Goal: Task Accomplishment & Management: Use online tool/utility

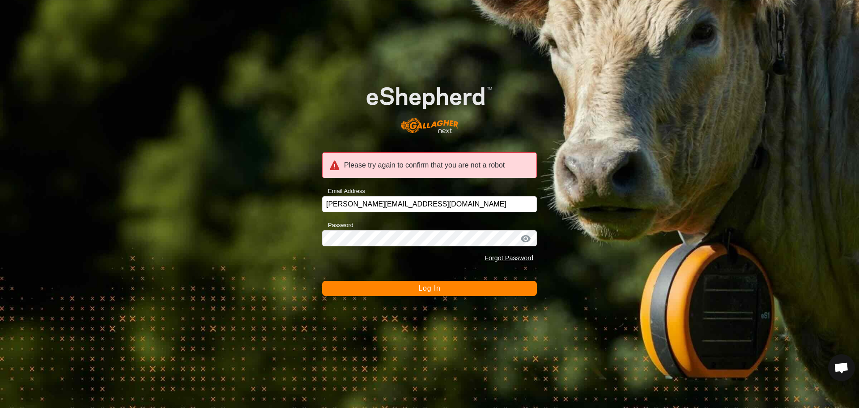
scroll to position [990, 0]
click at [411, 287] on button "Log In" at bounding box center [429, 288] width 215 height 15
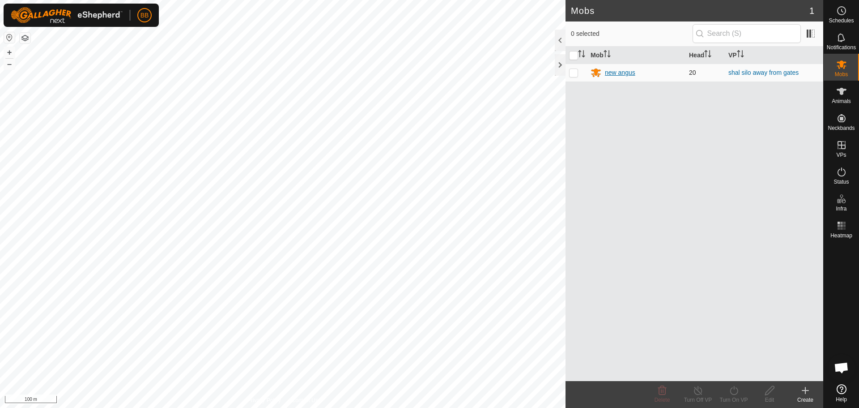
click at [618, 67] on div "new angus" at bounding box center [636, 72] width 91 height 11
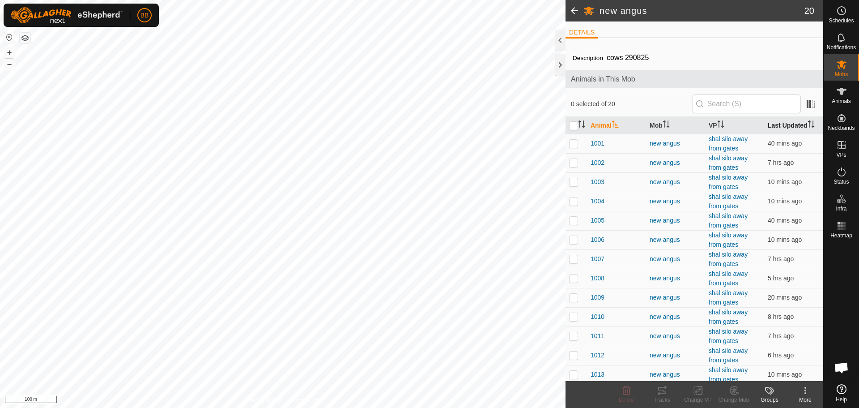
click at [787, 128] on th "Last Updated" at bounding box center [793, 125] width 59 height 17
click at [570, 143] on p-checkbox at bounding box center [573, 143] width 9 height 7
checkbox input "false"
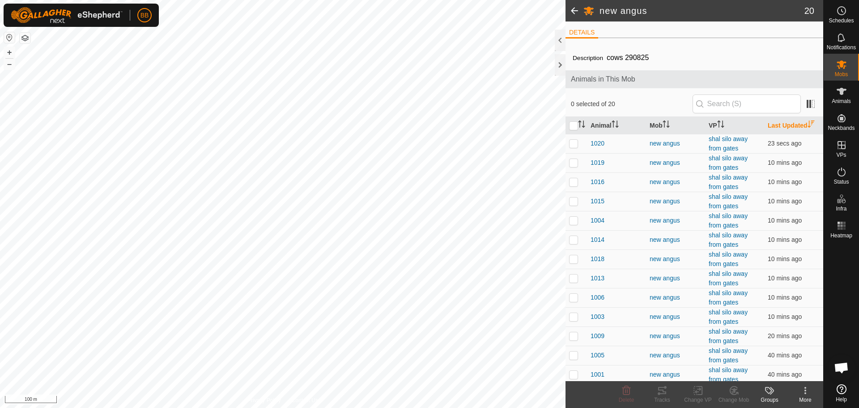
click at [788, 122] on th "Last Updated" at bounding box center [793, 125] width 59 height 17
click at [571, 164] on p-checkbox at bounding box center [573, 162] width 9 height 7
checkbox input "true"
click at [571, 184] on p-checkbox at bounding box center [573, 181] width 9 height 7
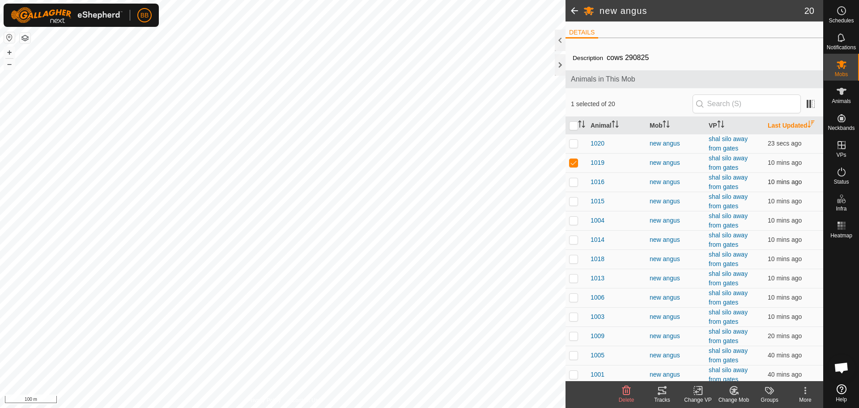
checkbox input "true"
click at [574, 200] on p-checkbox at bounding box center [573, 200] width 9 height 7
checkbox input "true"
click at [574, 220] on p-checkbox at bounding box center [573, 220] width 9 height 7
checkbox input "true"
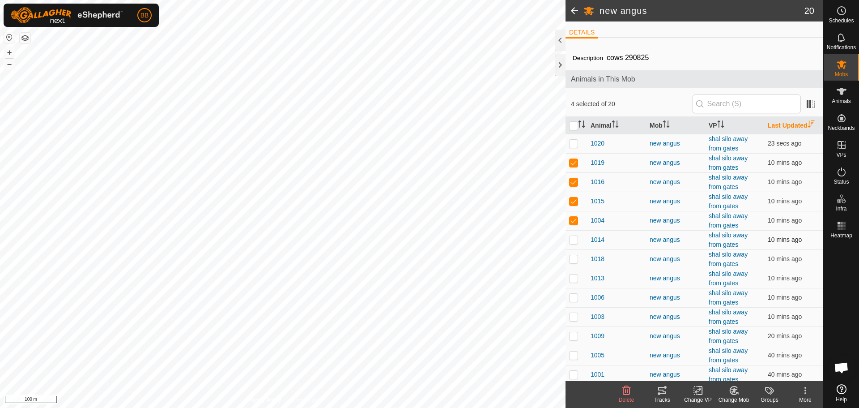
click at [577, 241] on p-checkbox at bounding box center [573, 239] width 9 height 7
checkbox input "true"
click at [574, 124] on input "checkbox" at bounding box center [573, 125] width 9 height 9
checkbox input "true"
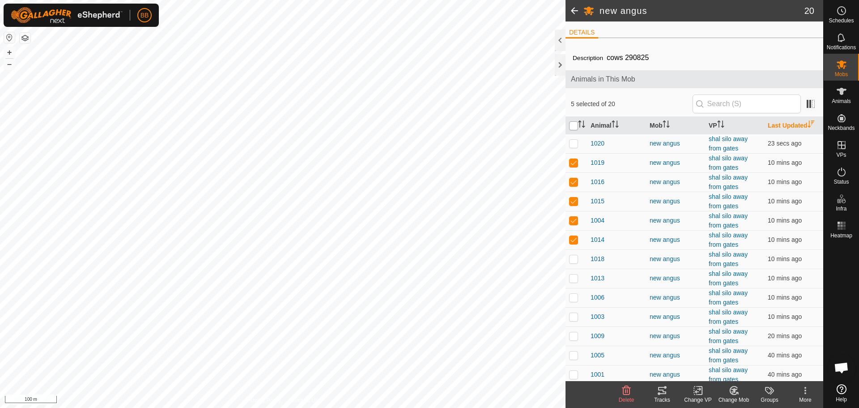
checkbox input "true"
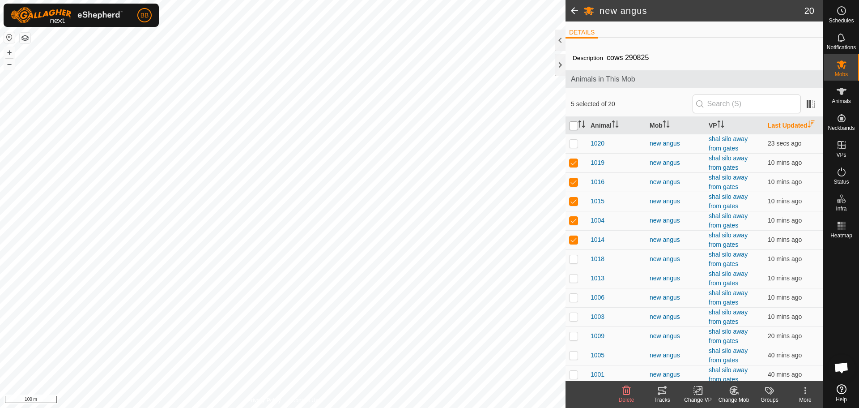
checkbox input "true"
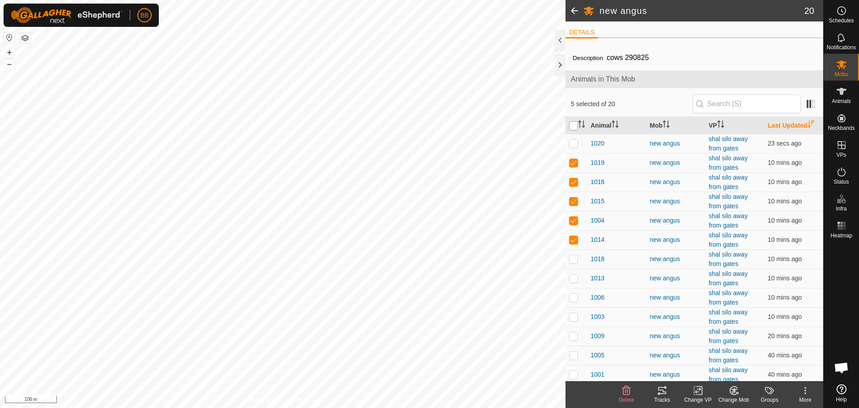
checkbox input "true"
click at [574, 124] on input "checkbox" at bounding box center [573, 125] width 9 height 9
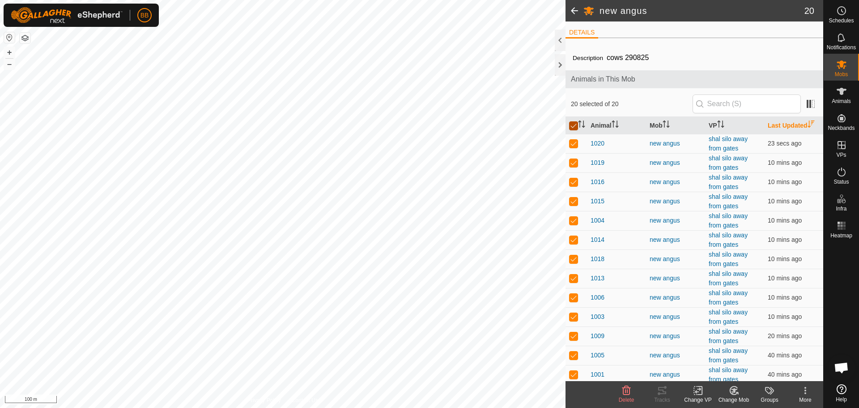
checkbox input "false"
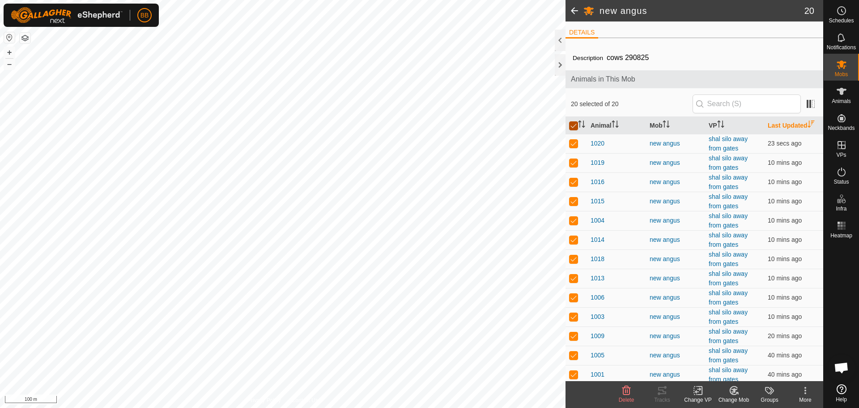
checkbox input "false"
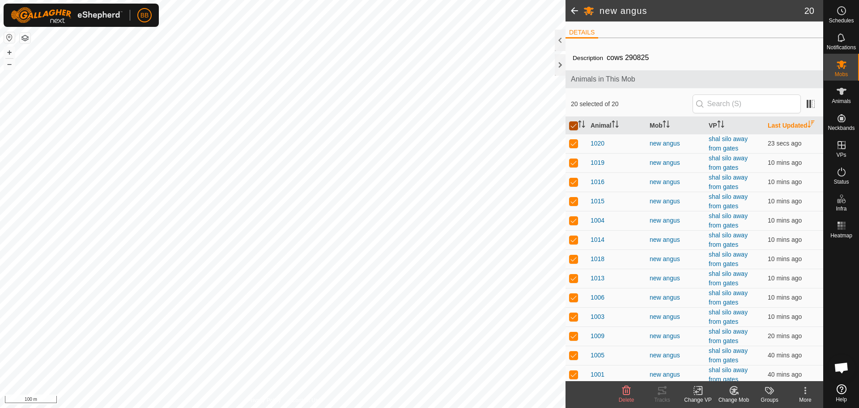
checkbox input "false"
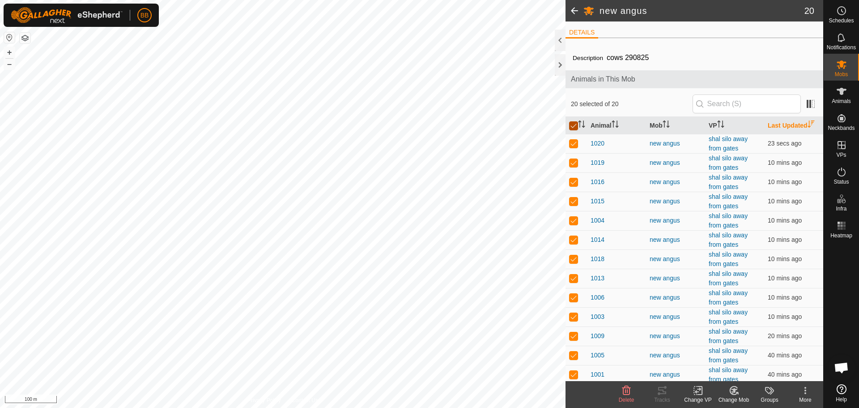
checkbox input "false"
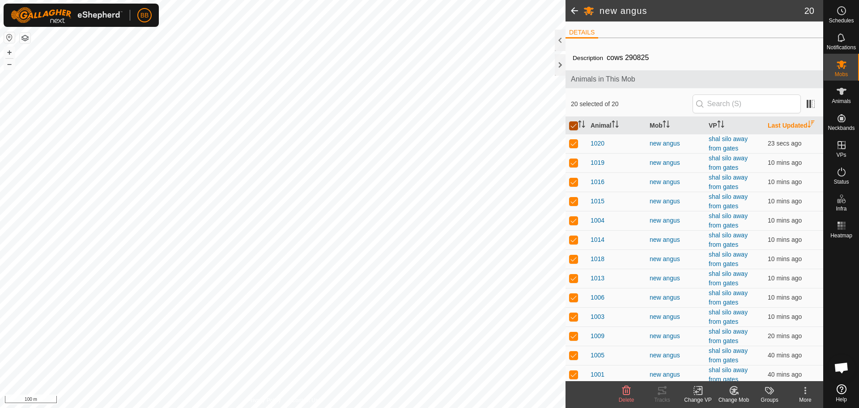
checkbox input "false"
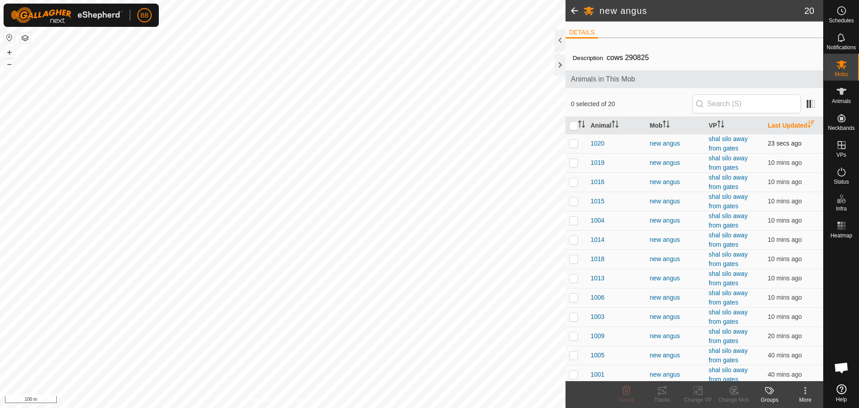
click at [572, 148] on td at bounding box center [576, 143] width 21 height 19
checkbox input "true"
click at [573, 163] on p-checkbox at bounding box center [573, 162] width 9 height 7
checkbox input "true"
click at [574, 183] on p-checkbox at bounding box center [573, 181] width 9 height 7
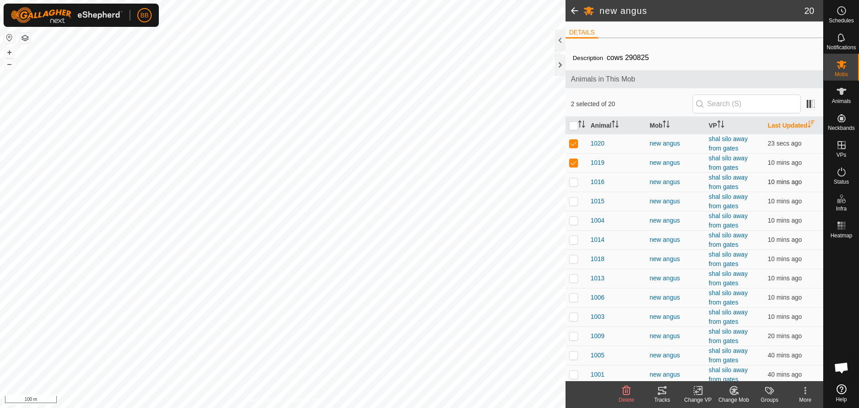
checkbox input "true"
click at [575, 201] on p-checkbox at bounding box center [573, 200] width 9 height 7
checkbox input "true"
click at [572, 225] on td at bounding box center [576, 220] width 21 height 19
click at [660, 388] on icon at bounding box center [662, 390] width 11 height 11
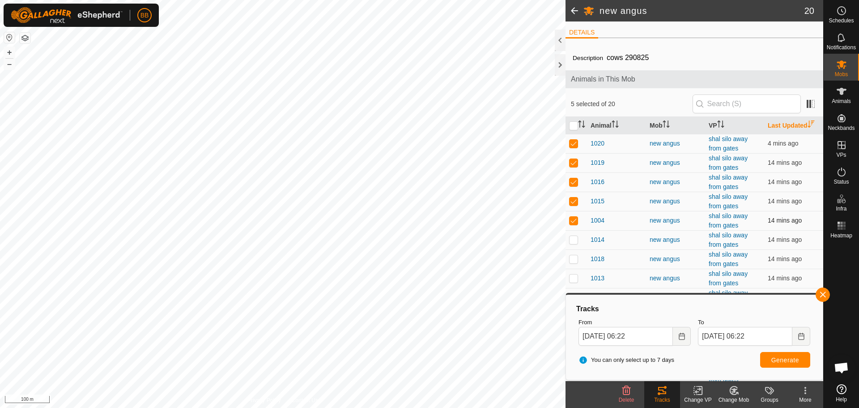
click at [573, 220] on p-checkbox at bounding box center [573, 220] width 9 height 7
checkbox input "false"
click at [576, 203] on p-checkbox at bounding box center [573, 200] width 9 height 7
checkbox input "false"
click at [823, 295] on button "button" at bounding box center [823, 294] width 14 height 14
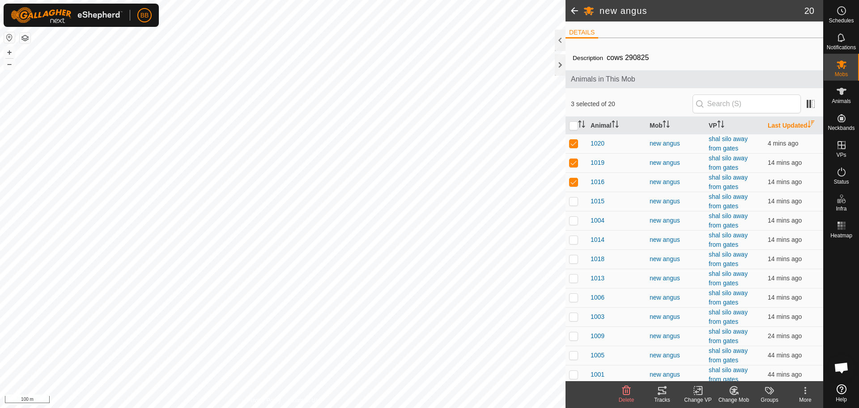
click at [663, 393] on icon at bounding box center [662, 390] width 8 height 7
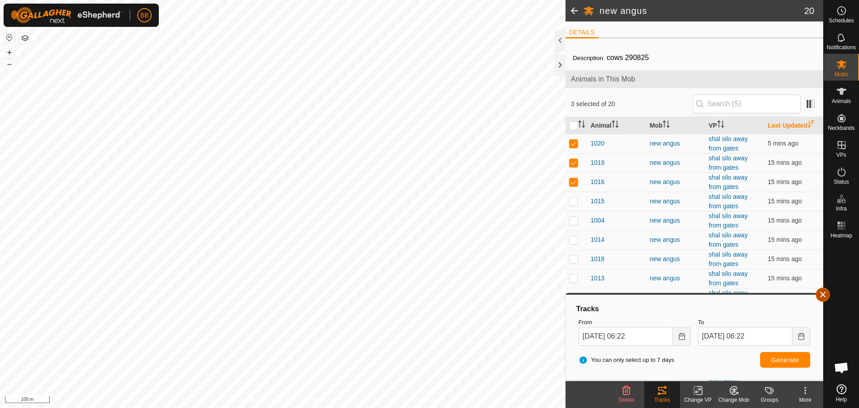
click at [827, 292] on button "button" at bounding box center [823, 294] width 14 height 14
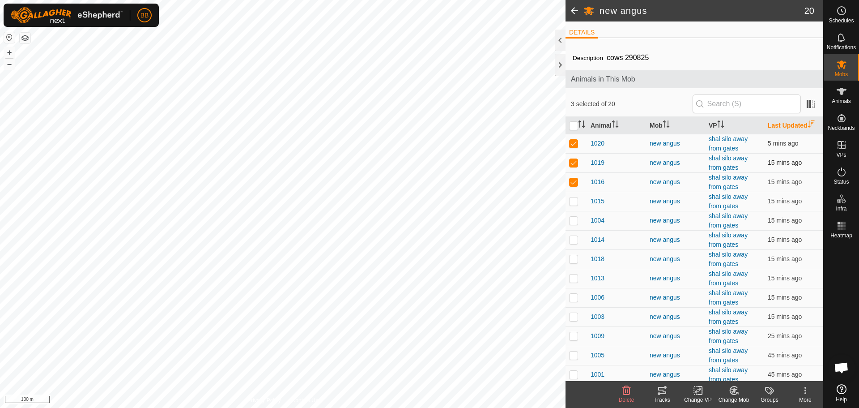
click at [574, 159] on p-checkbox at bounding box center [573, 162] width 9 height 7
checkbox input "false"
click at [573, 143] on p-checkbox at bounding box center [573, 143] width 9 height 7
checkbox input "false"
click at [658, 390] on icon at bounding box center [662, 390] width 11 height 11
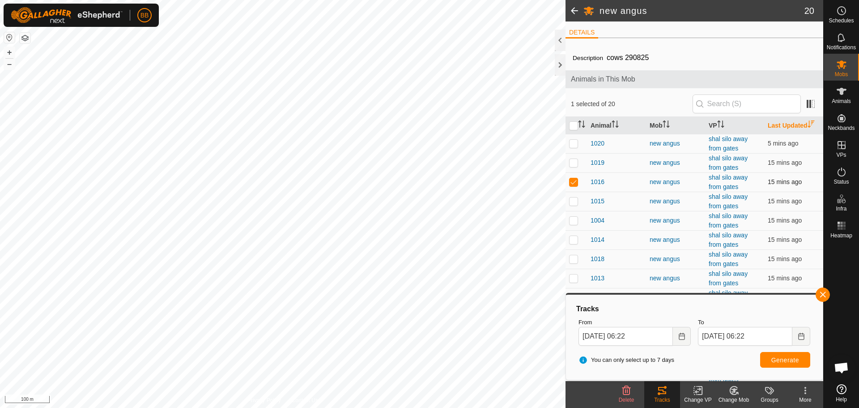
click at [573, 179] on p-checkbox at bounding box center [573, 181] width 9 height 7
checkbox input "false"
click at [574, 160] on p-checkbox at bounding box center [573, 162] width 9 height 7
click at [784, 357] on span "Generate" at bounding box center [785, 359] width 28 height 7
click at [575, 159] on p-checkbox at bounding box center [573, 162] width 9 height 7
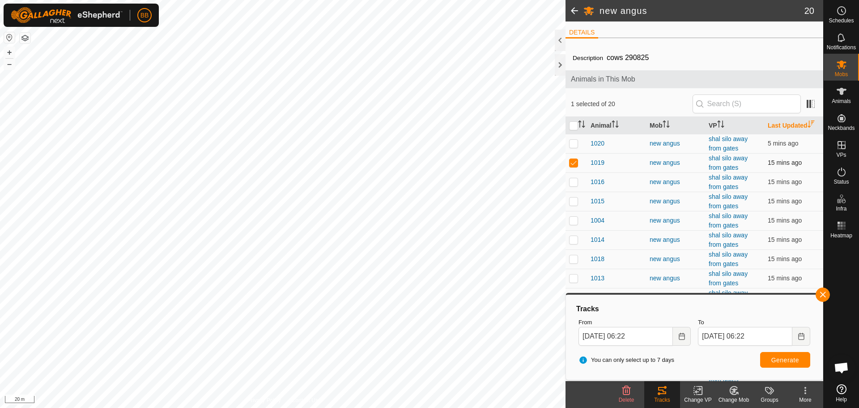
checkbox input "false"
click at [574, 141] on p-checkbox at bounding box center [573, 143] width 9 height 7
click at [783, 362] on span "Generate" at bounding box center [785, 359] width 28 height 7
click at [574, 144] on p-checkbox at bounding box center [573, 143] width 9 height 7
checkbox input "false"
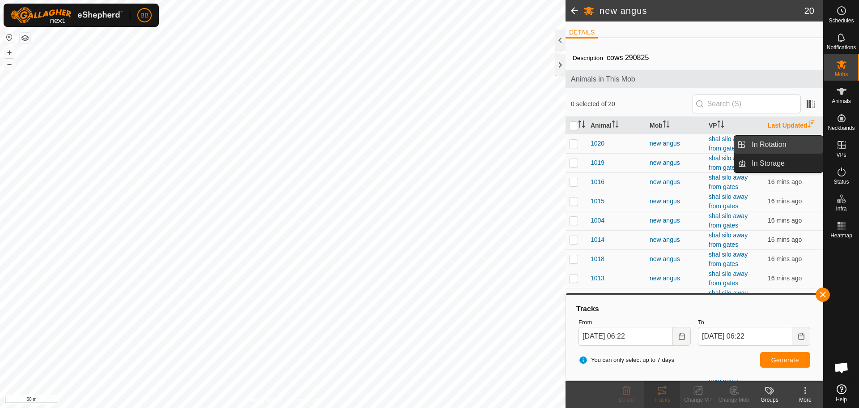
click at [779, 147] on link "In Rotation" at bounding box center [784, 145] width 77 height 18
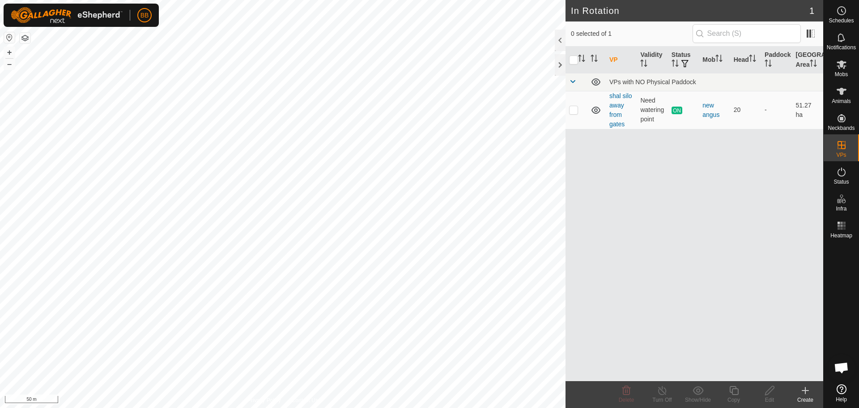
click at [804, 391] on icon at bounding box center [805, 390] width 11 height 11
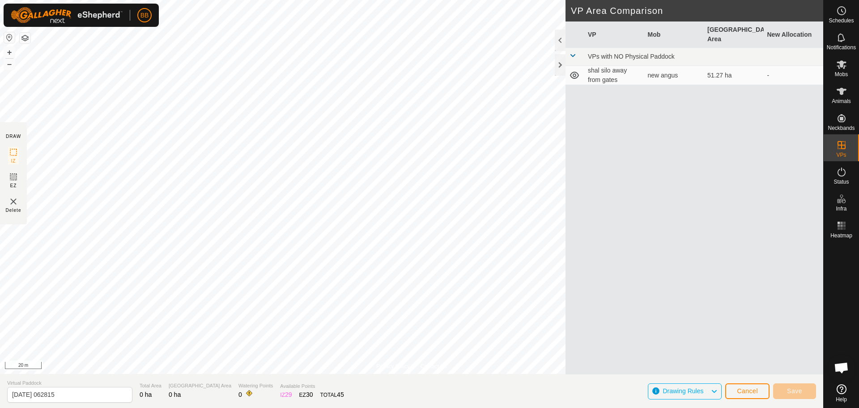
click at [0, 271] on html "BB Schedules Notifications Mobs Animals Neckbands VPs Status Infra Heatmap Help…" at bounding box center [429, 204] width 859 height 408
click at [0, 243] on html "BB Schedules Notifications Mobs Animals Neckbands VPs Status Infra Heatmap Help…" at bounding box center [429, 204] width 859 height 408
click at [153, 10] on div "BB Schedules Notifications Mobs Animals Neckbands VPs Status Infra Heatmap Help…" at bounding box center [429, 204] width 859 height 408
click at [596, 217] on div "Privacy Policy Contact Us 1020 + – ⇧ i 20 m DRAW IZ EZ Delete VP Area Compariso…" at bounding box center [411, 204] width 823 height 408
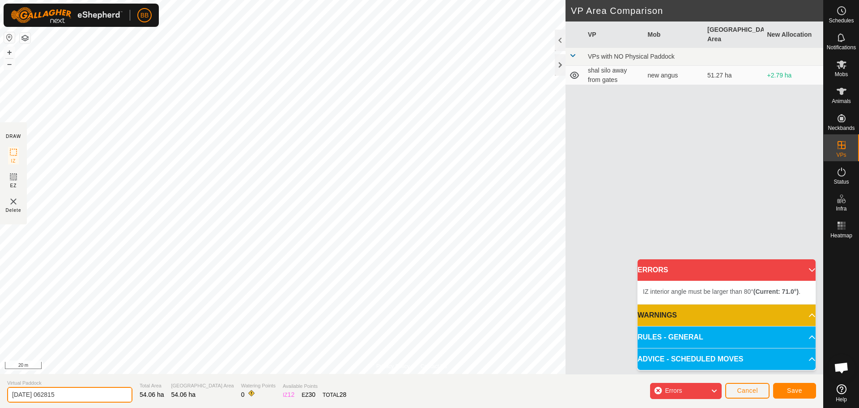
click at [91, 391] on input "[DATE] 062815" at bounding box center [69, 395] width 125 height 16
click at [90, 391] on input "[DATE] 062815" at bounding box center [69, 395] width 125 height 16
type input "silo pdk 2"
click at [798, 390] on span "Save" at bounding box center [794, 390] width 15 height 7
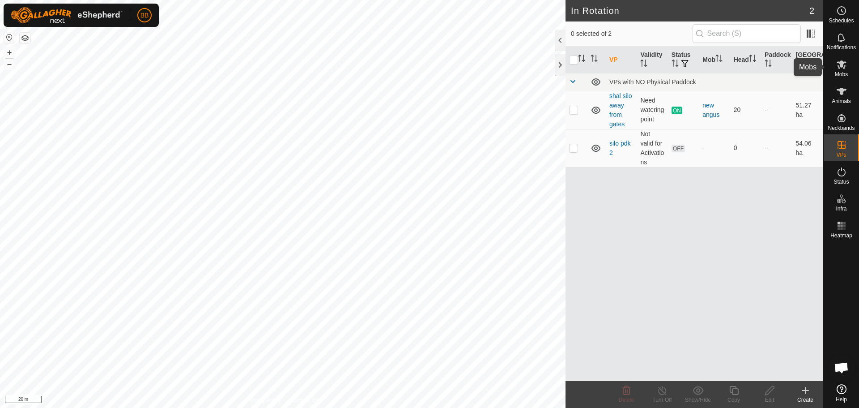
click at [844, 65] on icon at bounding box center [841, 64] width 11 height 11
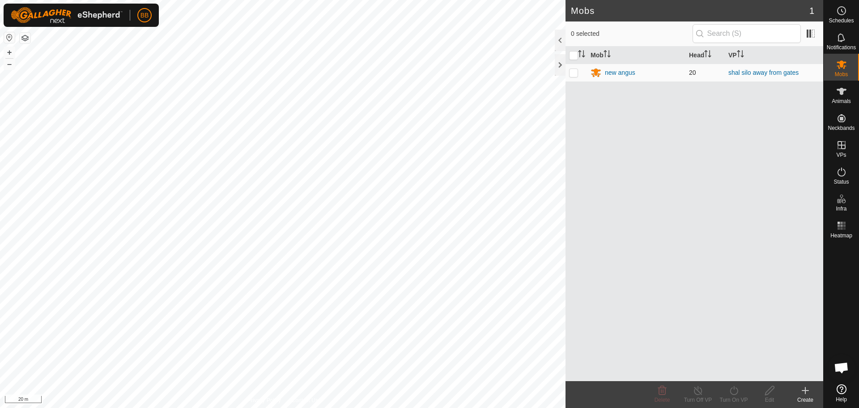
click at [571, 73] on p-checkbox at bounding box center [573, 72] width 9 height 7
checkbox input "true"
click at [732, 392] on icon at bounding box center [733, 390] width 11 height 11
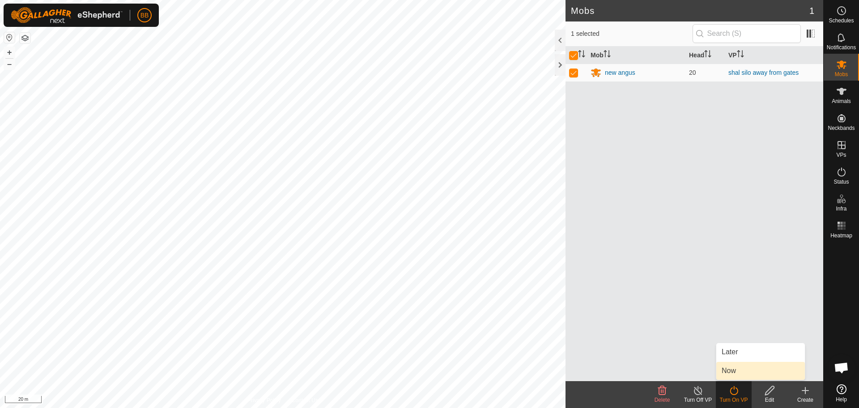
click at [740, 375] on link "Now" at bounding box center [760, 371] width 89 height 18
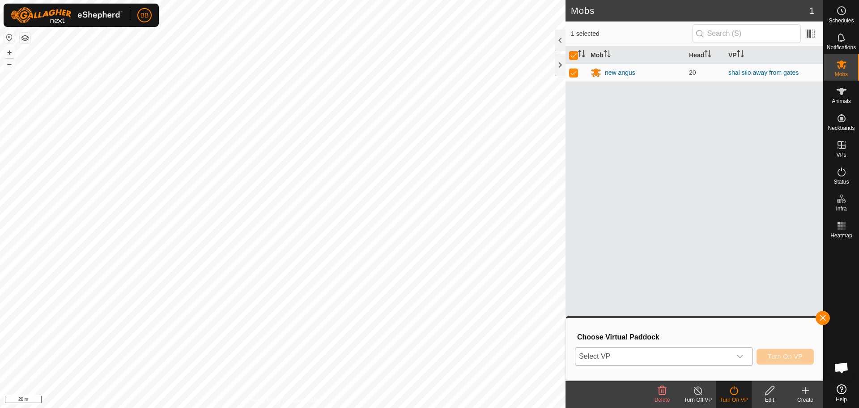
click at [742, 351] on div "dropdown trigger" at bounding box center [740, 356] width 18 height 18
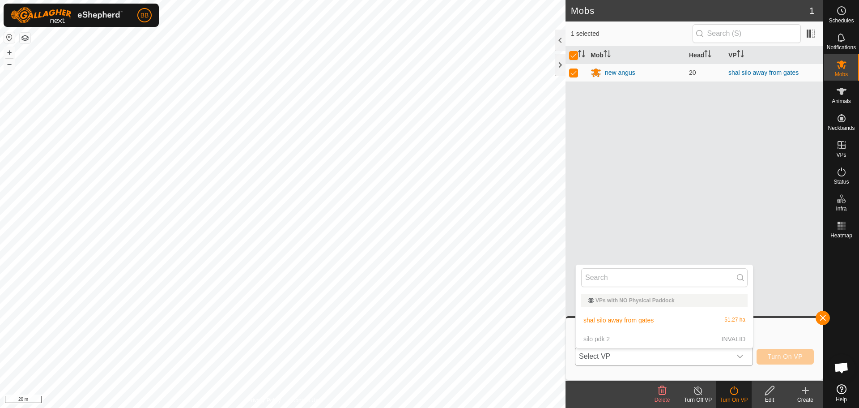
click at [599, 337] on p-selectitem "silo pdk 2 INVALID" at bounding box center [664, 339] width 177 height 18
click at [700, 231] on div "Mob Head VP new angus 20 shal silo away from gates" at bounding box center [695, 214] width 258 height 334
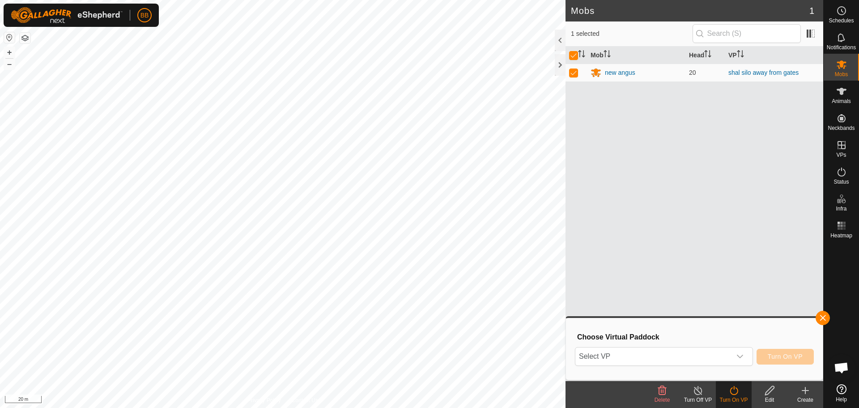
click at [759, 310] on div "Mob Head VP new angus 20 shal silo away from gates" at bounding box center [695, 214] width 258 height 334
click at [844, 94] on icon at bounding box center [841, 91] width 11 height 11
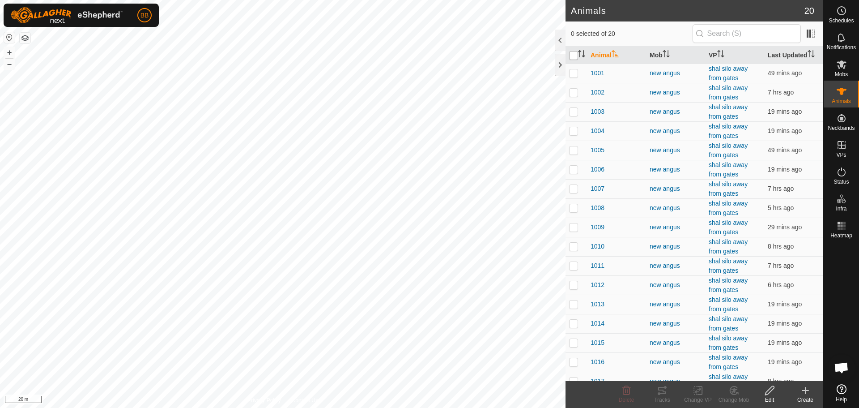
click at [575, 57] on input "checkbox" at bounding box center [573, 55] width 9 height 9
checkbox input "true"
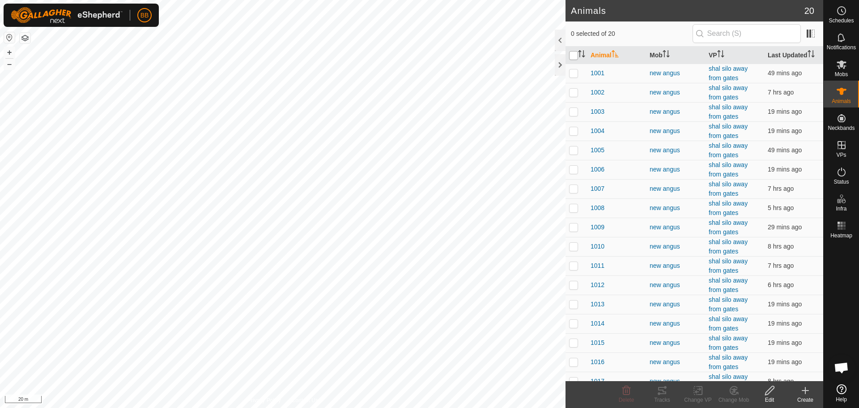
checkbox input "true"
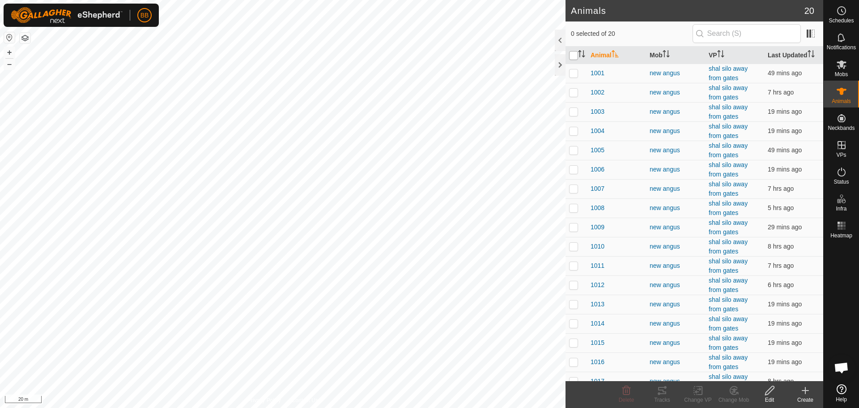
checkbox input "true"
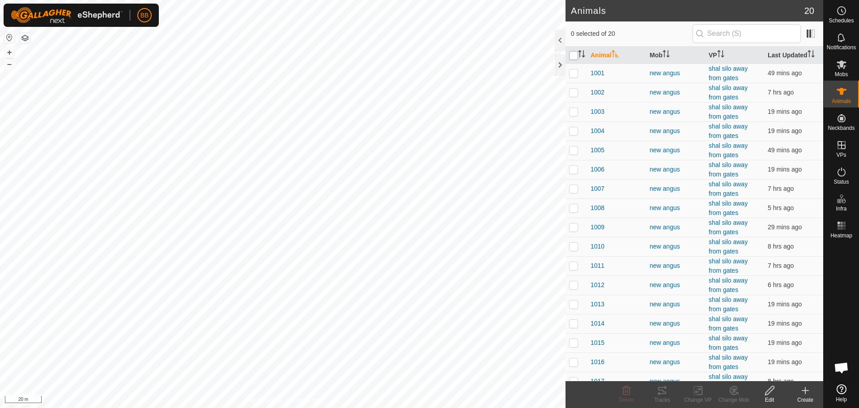
checkbox input "true"
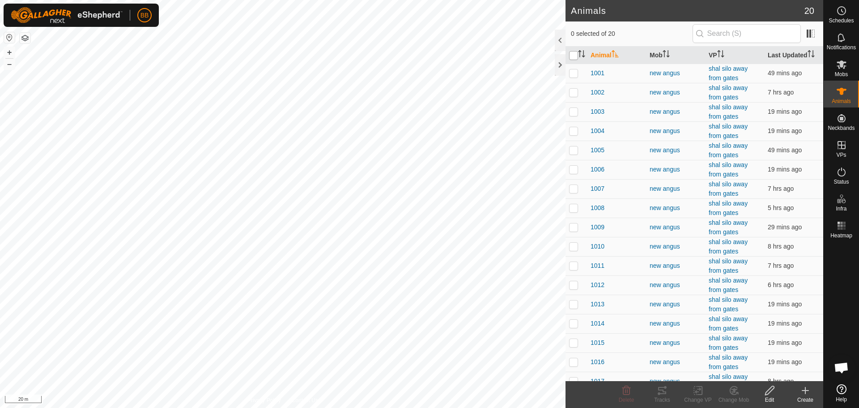
checkbox input "true"
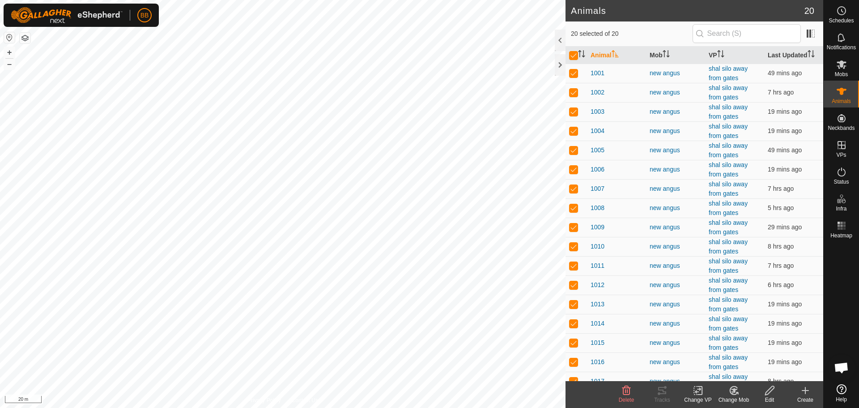
click at [696, 392] on icon at bounding box center [698, 390] width 6 height 6
click at [705, 351] on link "Choose VP..." at bounding box center [725, 352] width 89 height 18
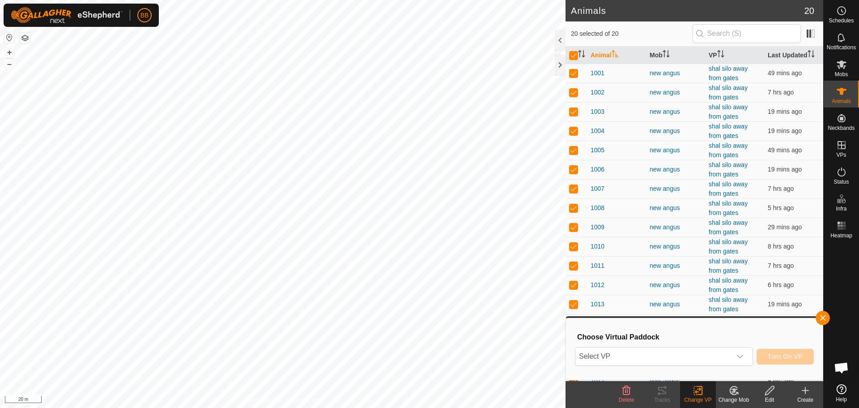
click at [705, 351] on span "Select VP" at bounding box center [653, 356] width 156 height 18
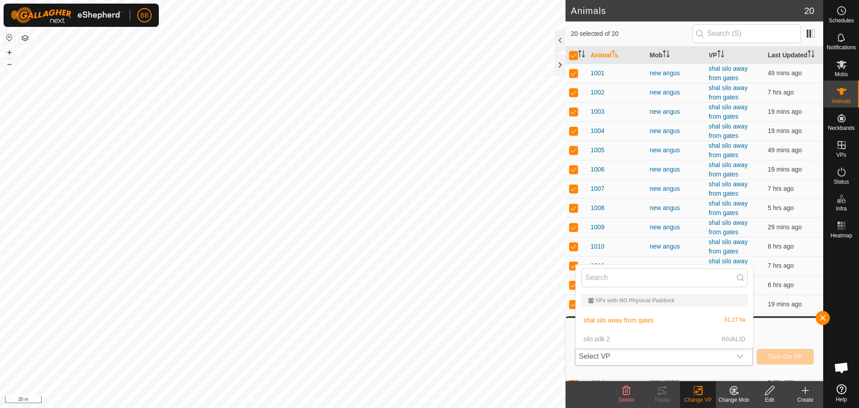
click at [675, 336] on p-selectitem "silo pdk 2 INVALID" at bounding box center [664, 339] width 177 height 18
click at [825, 319] on button "button" at bounding box center [823, 318] width 14 height 14
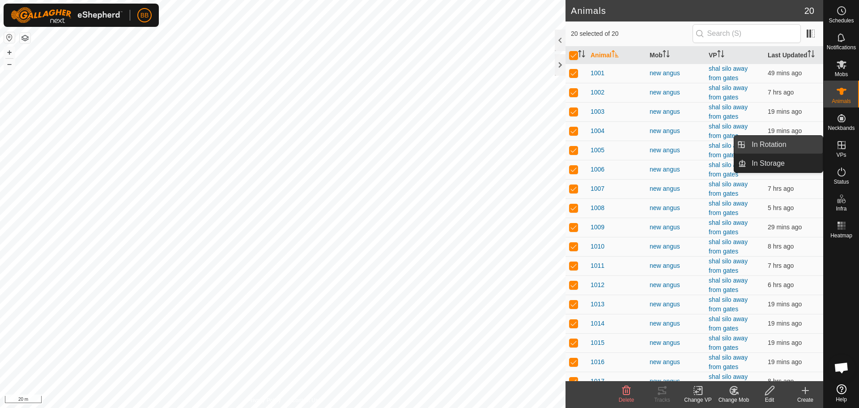
click at [779, 145] on link "In Rotation" at bounding box center [784, 145] width 77 height 18
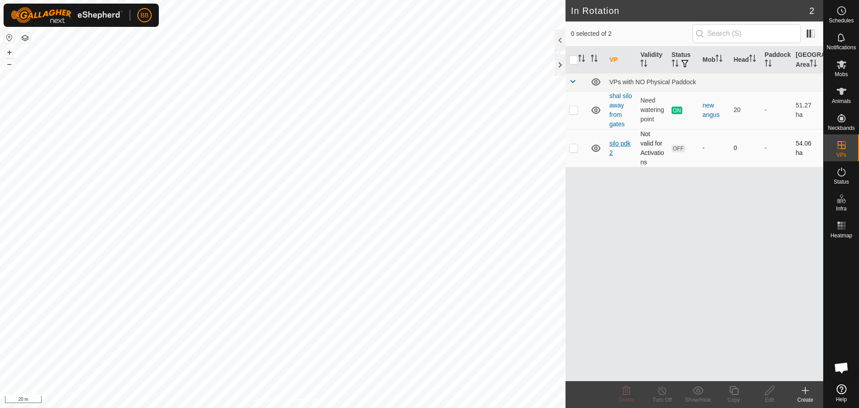
click at [616, 141] on link "silo pdk 2" at bounding box center [619, 148] width 21 height 17
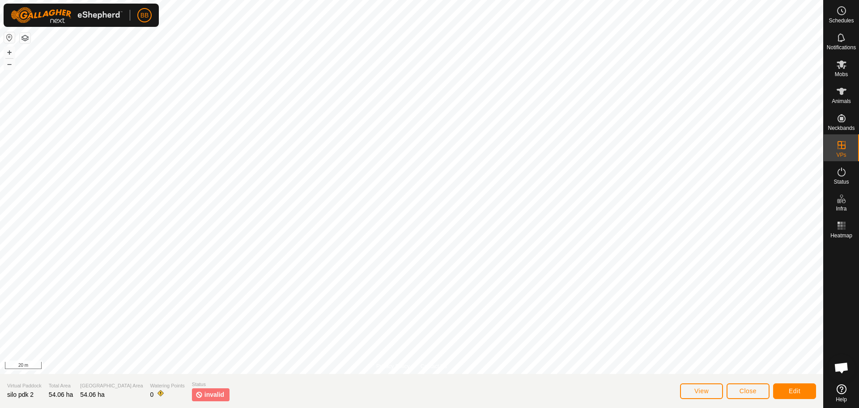
click at [204, 392] on span "invalid" at bounding box center [214, 394] width 20 height 9
click at [703, 388] on span "View" at bounding box center [701, 390] width 14 height 7
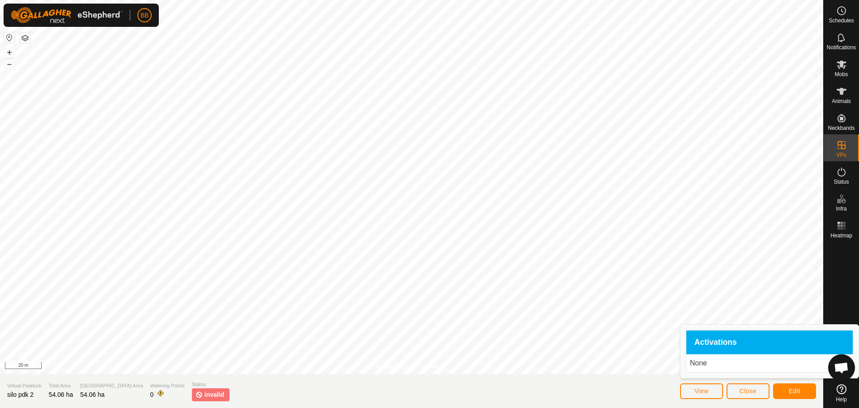
click at [728, 335] on div "Activations" at bounding box center [769, 342] width 166 height 24
click at [794, 386] on button "Edit" at bounding box center [794, 391] width 43 height 16
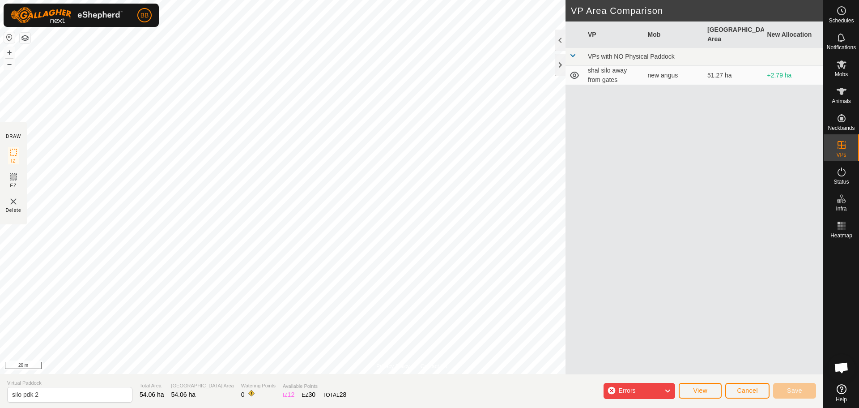
click at [650, 393] on div "Errors" at bounding box center [640, 391] width 72 height 16
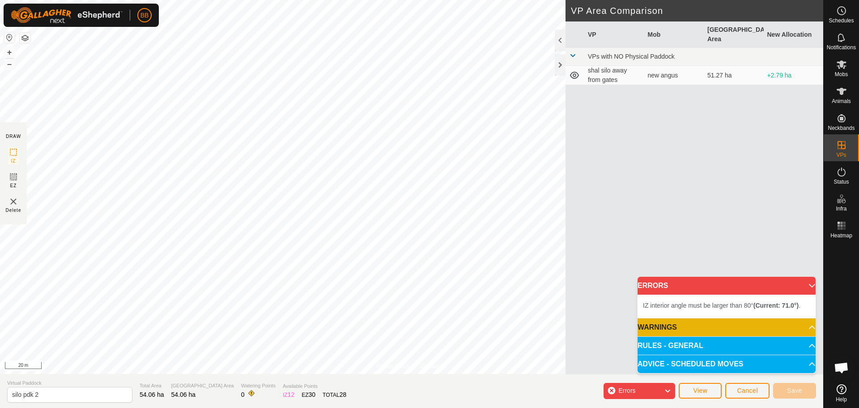
click at [702, 305] on span "IZ interior angle must be larger than 80° (Current: 71.0°) ." at bounding box center [722, 305] width 158 height 7
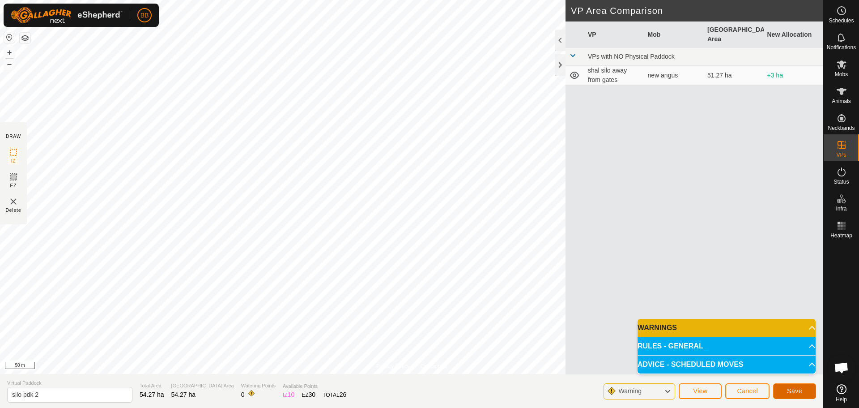
click at [795, 392] on span "Save" at bounding box center [794, 390] width 15 height 7
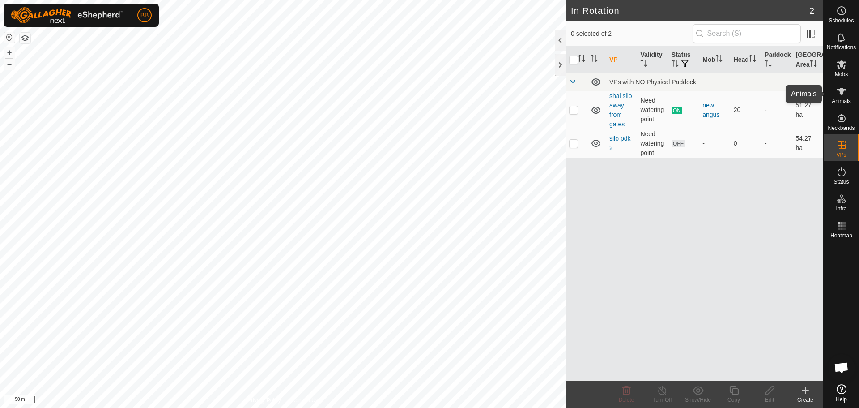
click at [835, 95] on es-animals-svg-icon at bounding box center [842, 91] width 16 height 14
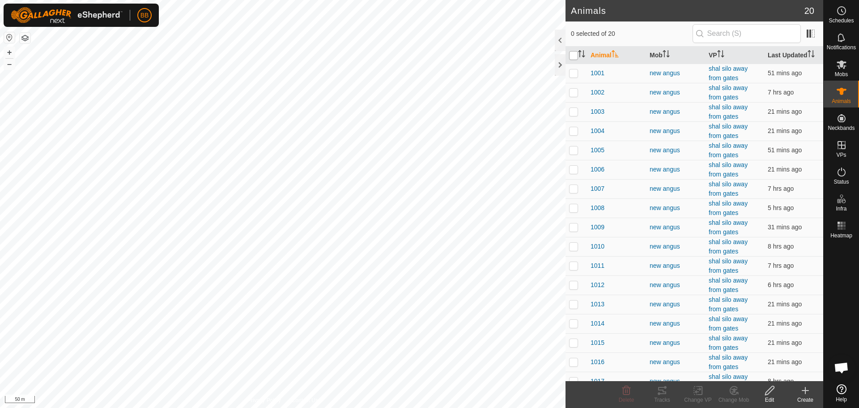
click at [571, 58] on input "checkbox" at bounding box center [573, 55] width 9 height 9
checkbox input "true"
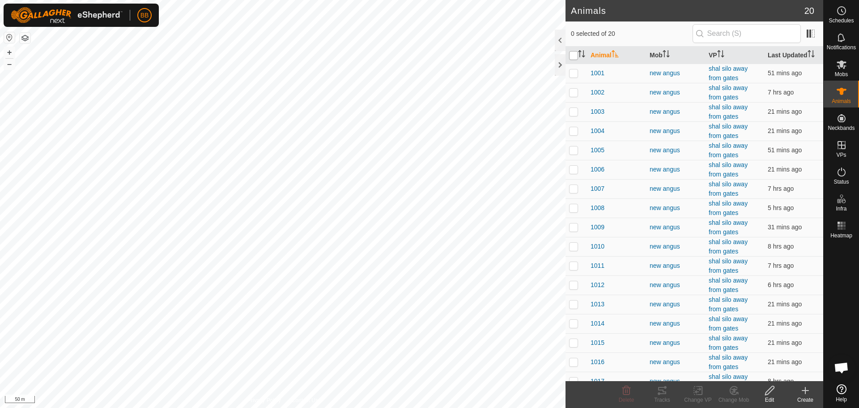
checkbox input "true"
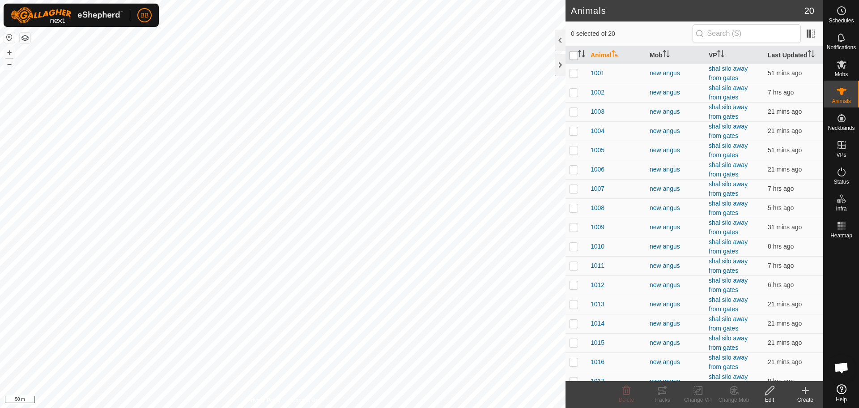
checkbox input "true"
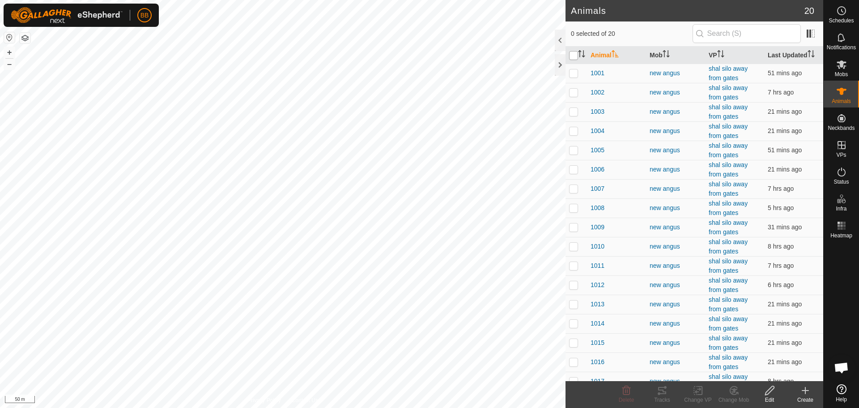
checkbox input "true"
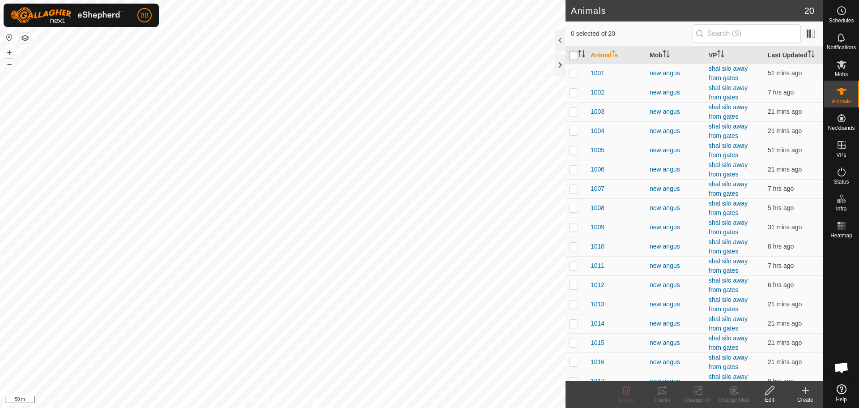
checkbox input "true"
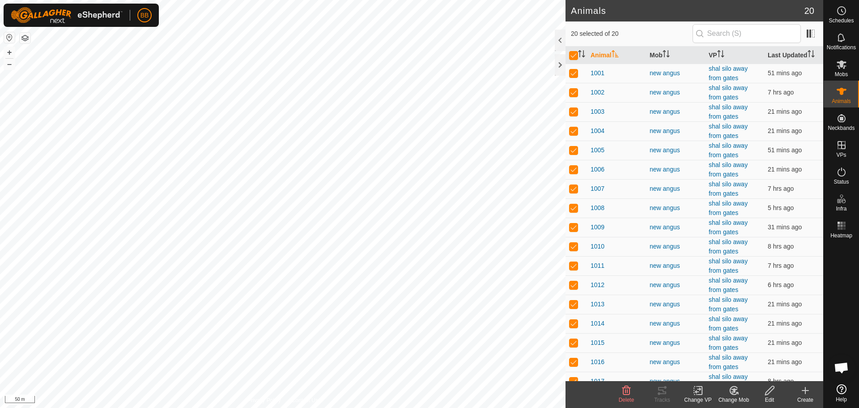
click at [700, 389] on icon at bounding box center [698, 390] width 6 height 6
click at [708, 354] on link "Choose VP..." at bounding box center [725, 352] width 89 height 18
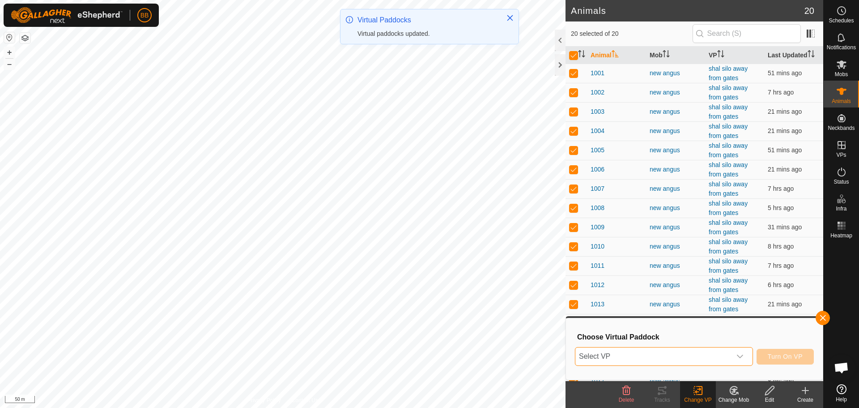
click at [708, 354] on span "Select VP" at bounding box center [653, 356] width 156 height 18
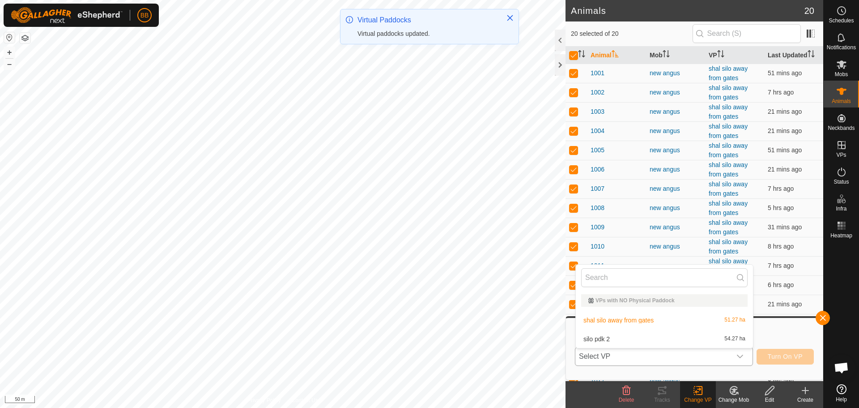
click at [691, 340] on li "silo pdk 2 54.27 ha" at bounding box center [664, 339] width 177 height 18
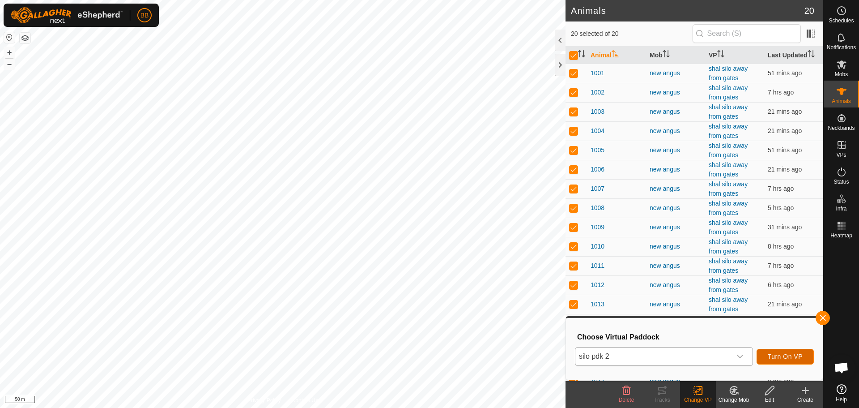
click at [788, 355] on span "Turn On VP" at bounding box center [785, 356] width 35 height 7
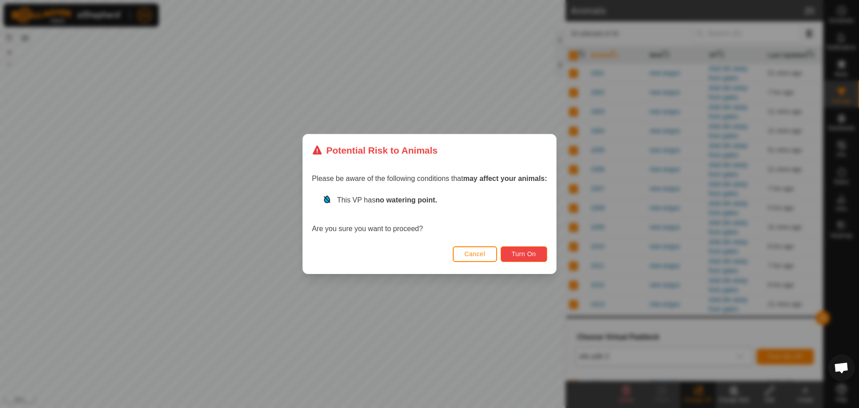
click at [528, 254] on span "Turn On" at bounding box center [524, 253] width 24 height 7
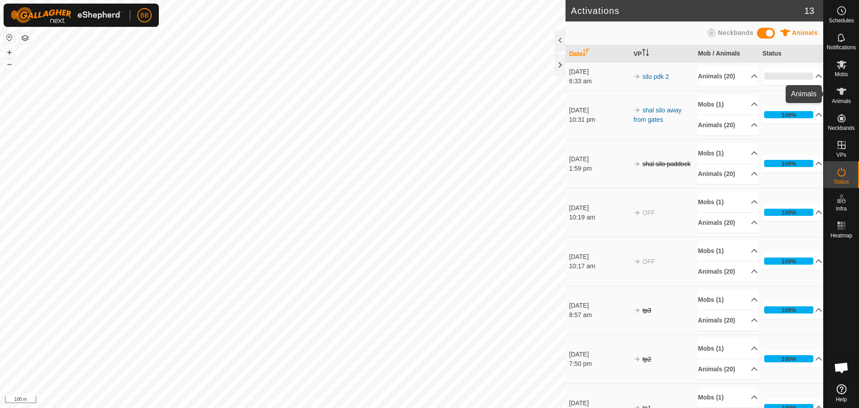
click at [842, 87] on icon at bounding box center [841, 91] width 11 height 11
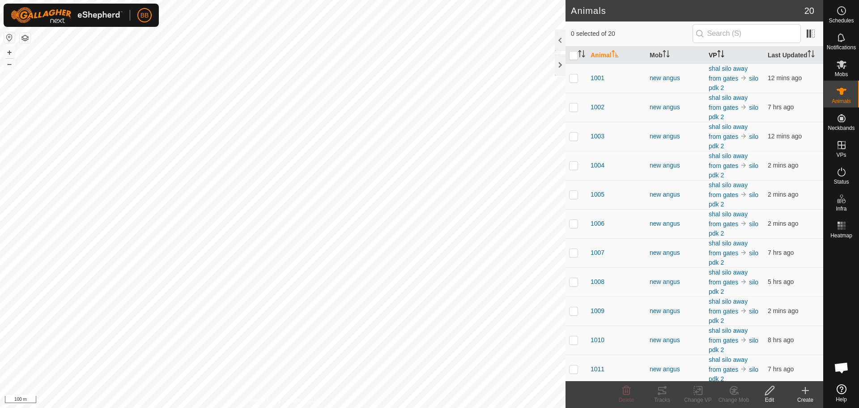
click at [717, 55] on icon "Activate to sort" at bounding box center [720, 53] width 7 height 7
